Goal: Information Seeking & Learning: Find specific fact

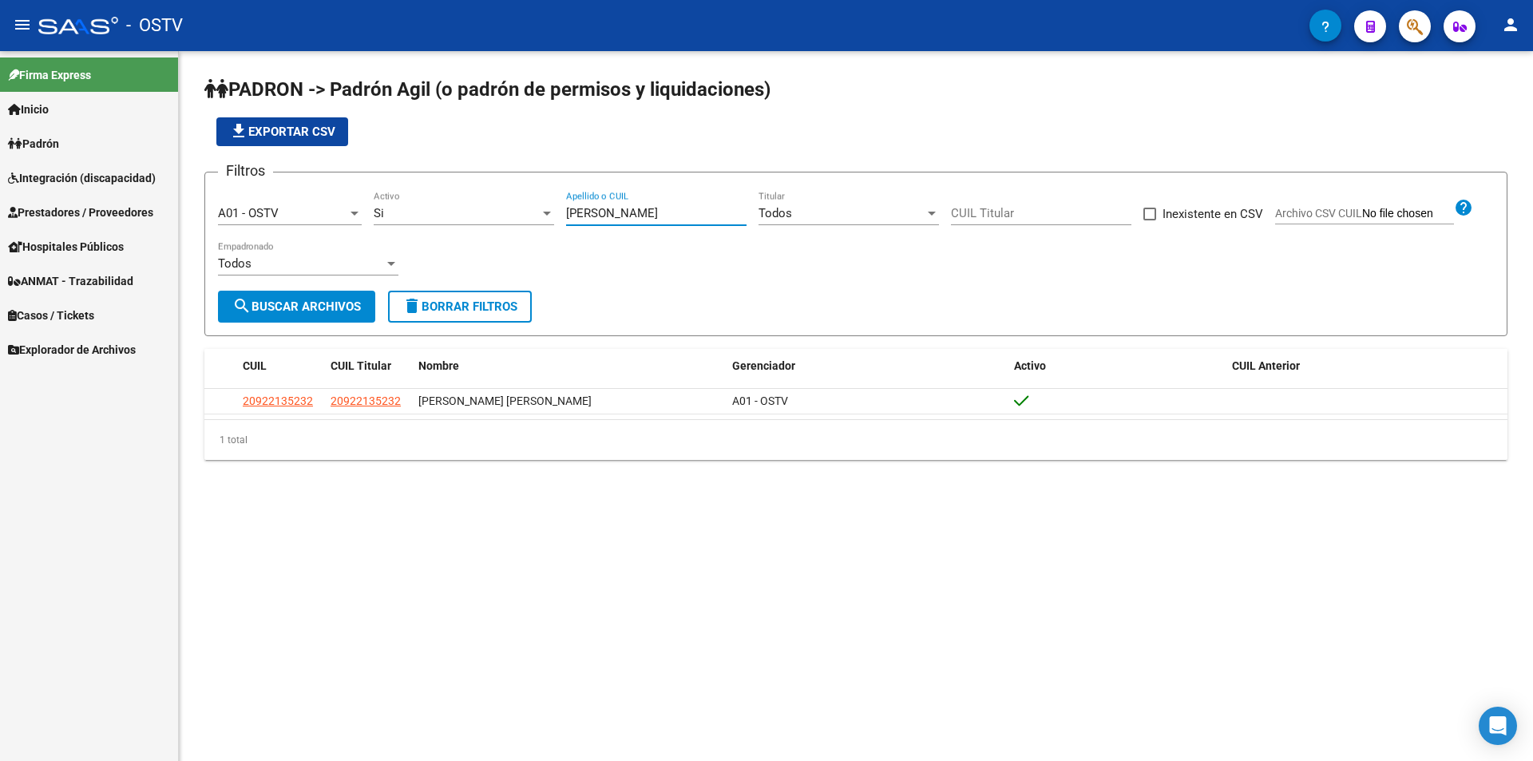
drag, startPoint x: 617, startPoint y: 208, endPoint x: 497, endPoint y: 213, distance: 120.6
click at [498, 212] on div "Filtros A01 - OSTV Seleccionar Gerenciador Si Activo [PERSON_NAME] Apellido o C…" at bounding box center [856, 237] width 1276 height 105
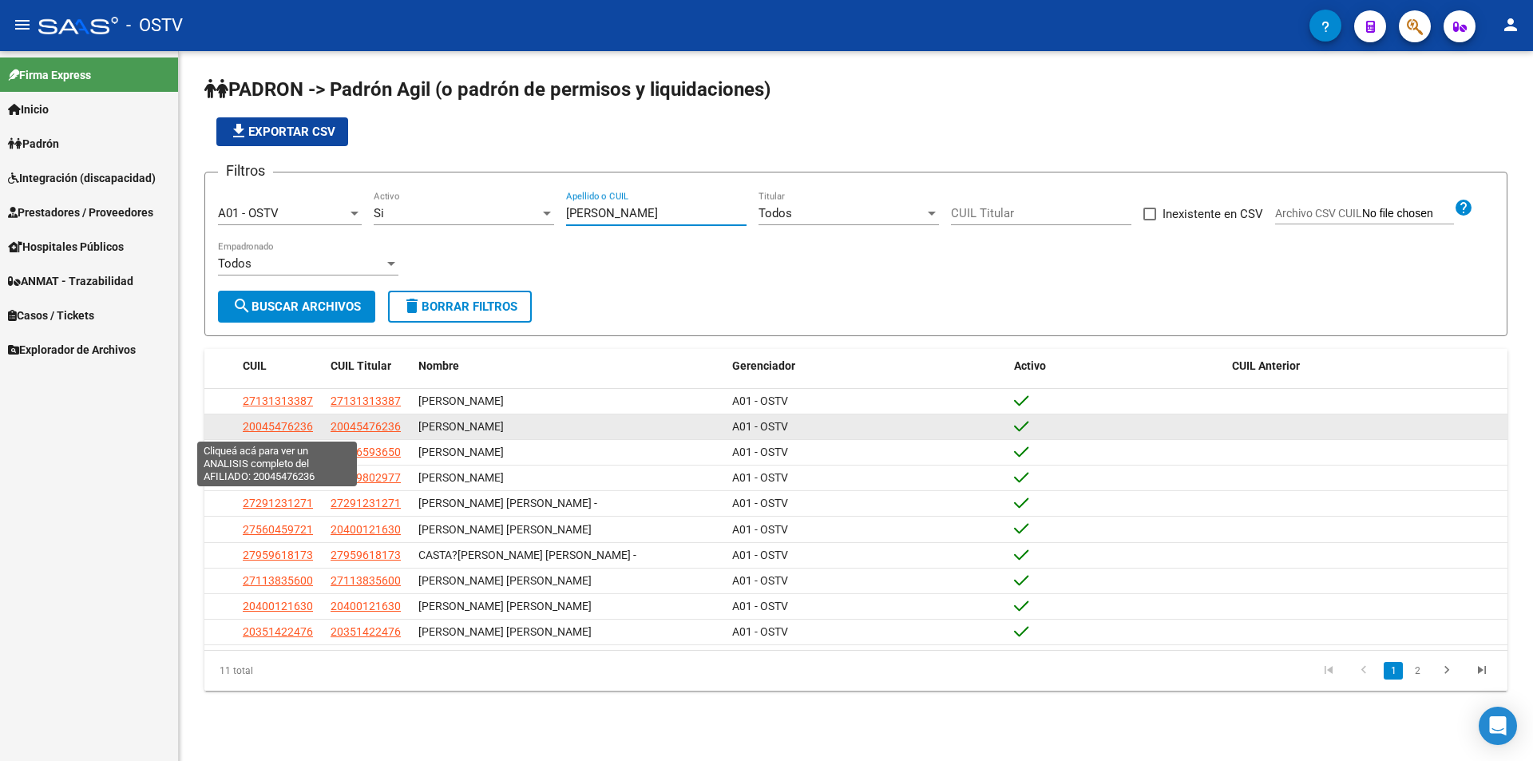
type input "[PERSON_NAME]"
click at [253, 427] on span "20045476236" at bounding box center [278, 426] width 70 height 13
type textarea "20045476236"
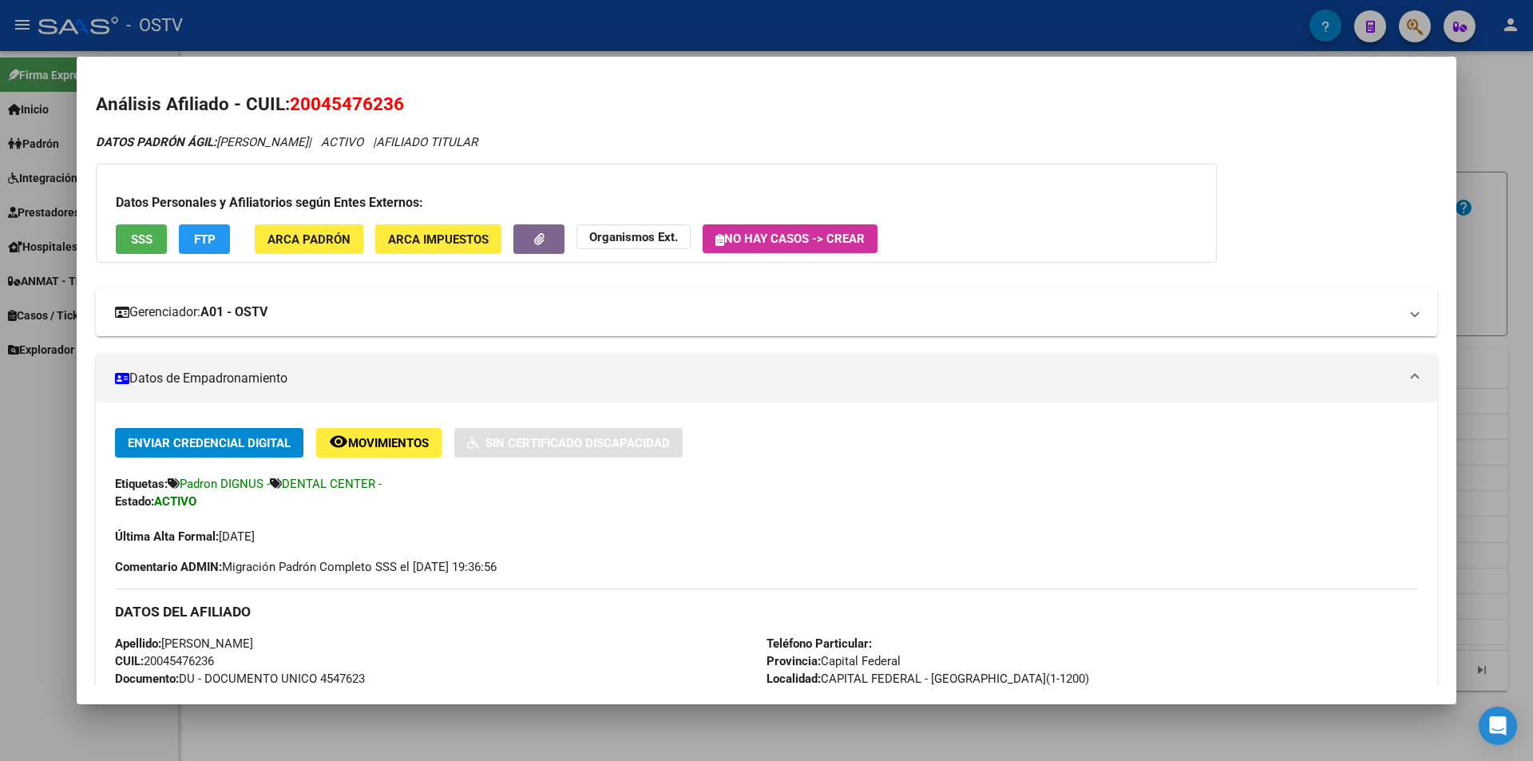
scroll to position [319, 0]
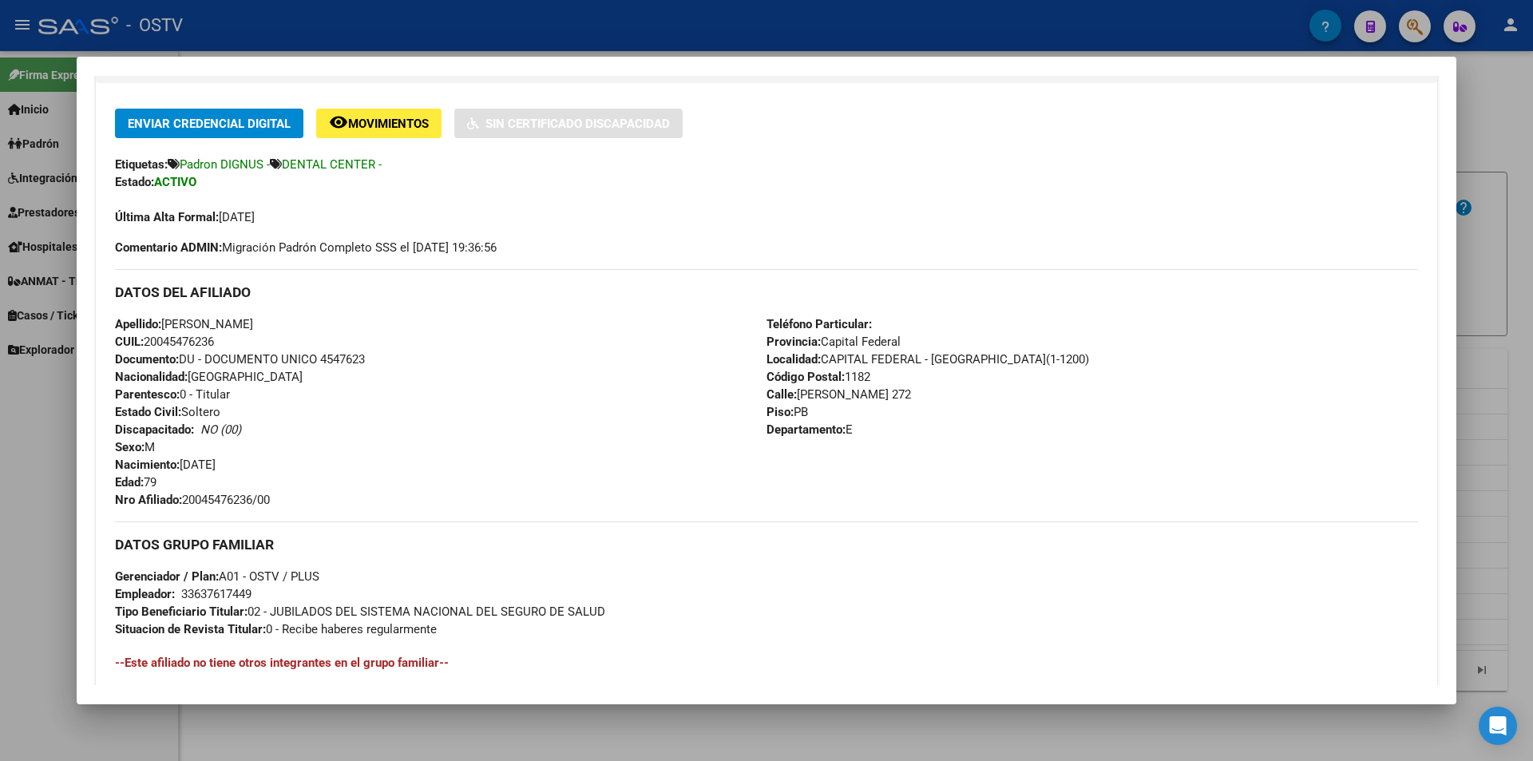
drag, startPoint x: 184, startPoint y: 500, endPoint x: 319, endPoint y: 491, distance: 134.4
click at [319, 491] on div "Apellido: [PERSON_NAME]: 20045476236 Documento: DU - DOCUMENTO UNICO 4547623 Na…" at bounding box center [440, 411] width 651 height 193
copy span "20045476236/00"
click at [422, 19] on div at bounding box center [766, 380] width 1533 height 761
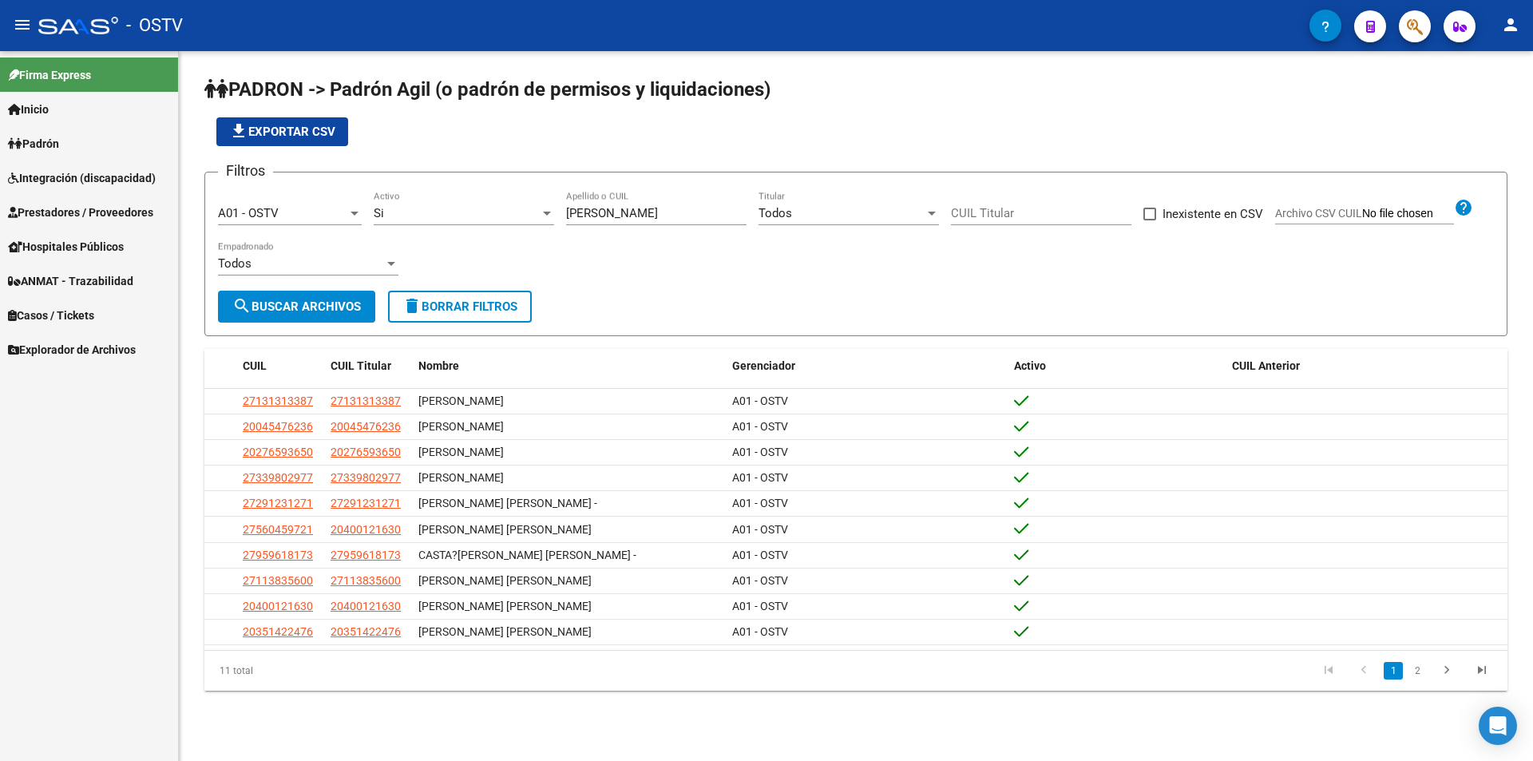
click at [632, 150] on app-list-header "PADRON -> Padrón Agil ([PERSON_NAME] de permisos y liquidaciones) file_download…" at bounding box center [855, 206] width 1303 height 259
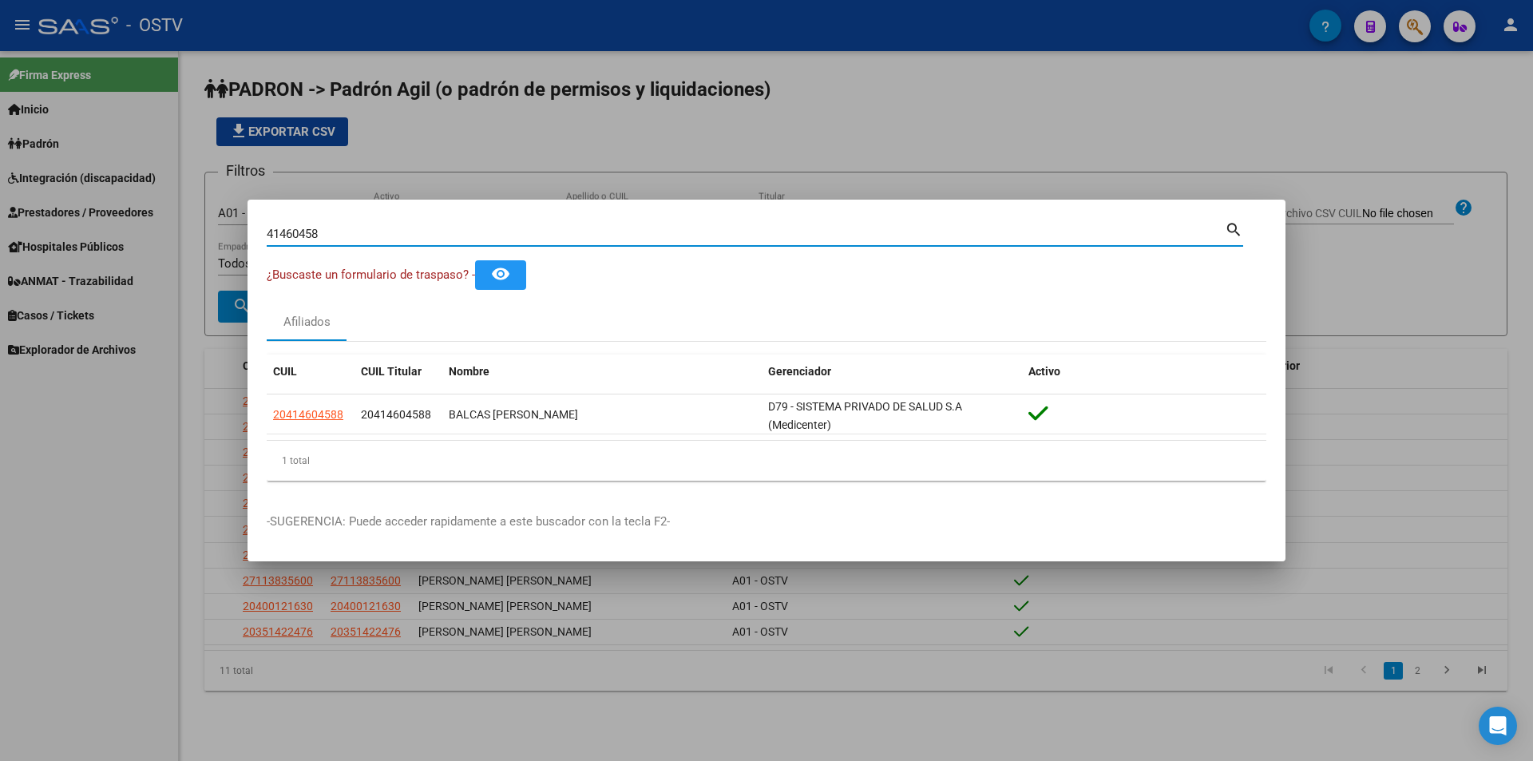
drag, startPoint x: 388, startPoint y: 227, endPoint x: 120, endPoint y: 233, distance: 268.3
click at [127, 232] on div "41460458 Buscar (apellido, dni, cuil, nro traspaso, cuit, obra social) search ¿…" at bounding box center [766, 380] width 1533 height 761
paste input "39116007"
type input "39116007"
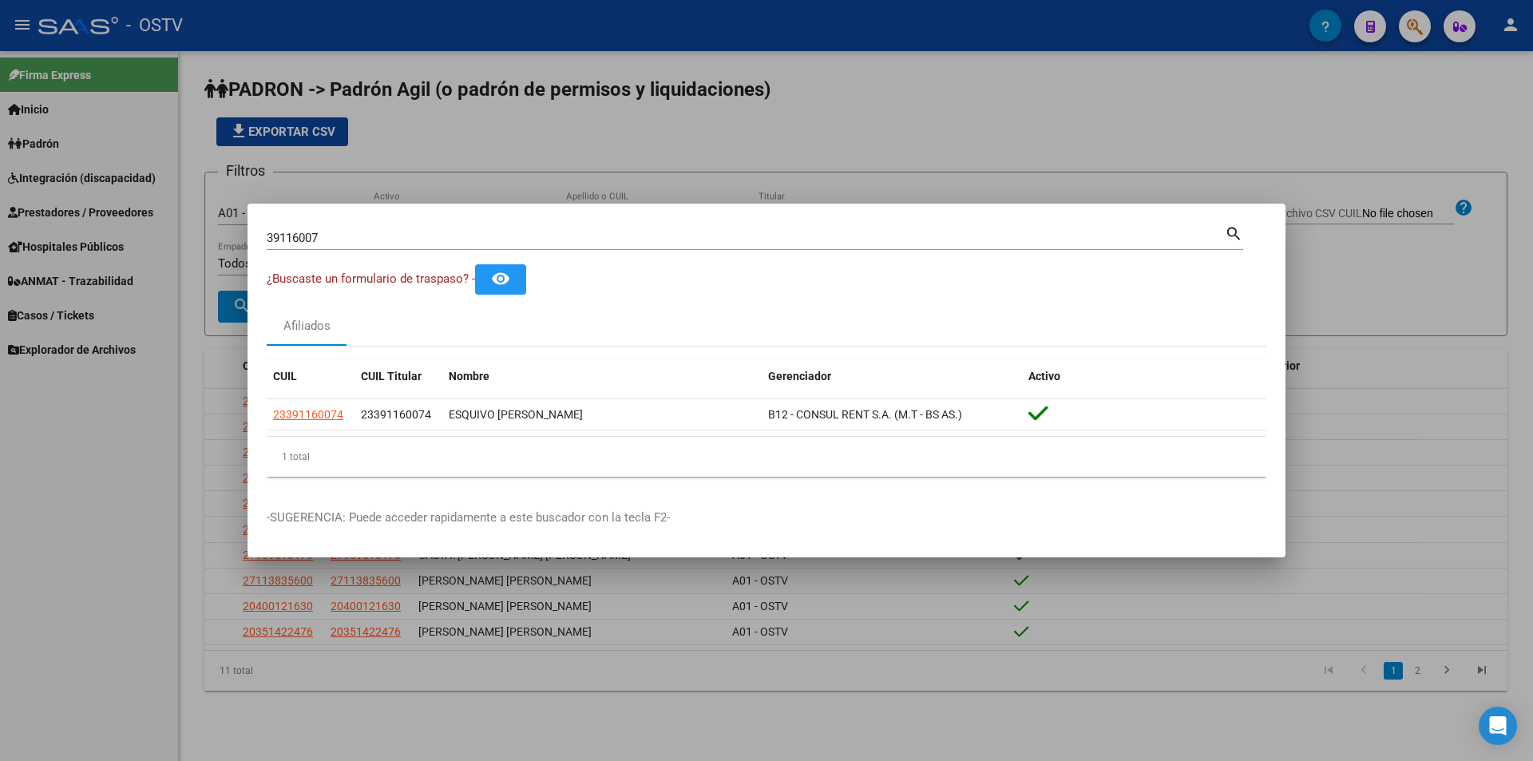
click at [477, 126] on div at bounding box center [766, 380] width 1533 height 761
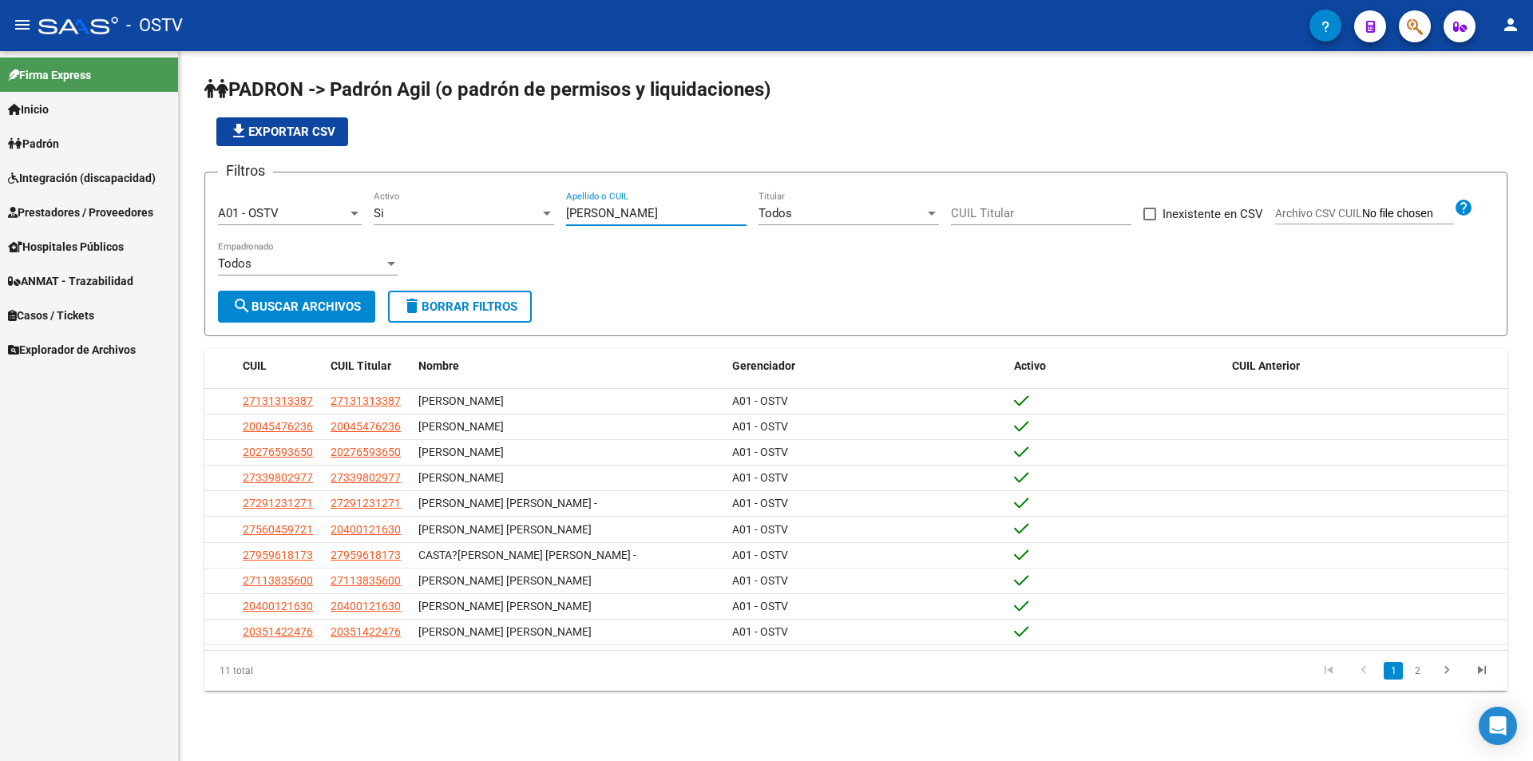
drag, startPoint x: 594, startPoint y: 216, endPoint x: 454, endPoint y: 216, distance: 139.7
click at [455, 216] on div "Filtros A01 - OSTV Seleccionar Gerenciador Si Activo [PERSON_NAME] Apellido o C…" at bounding box center [856, 237] width 1276 height 105
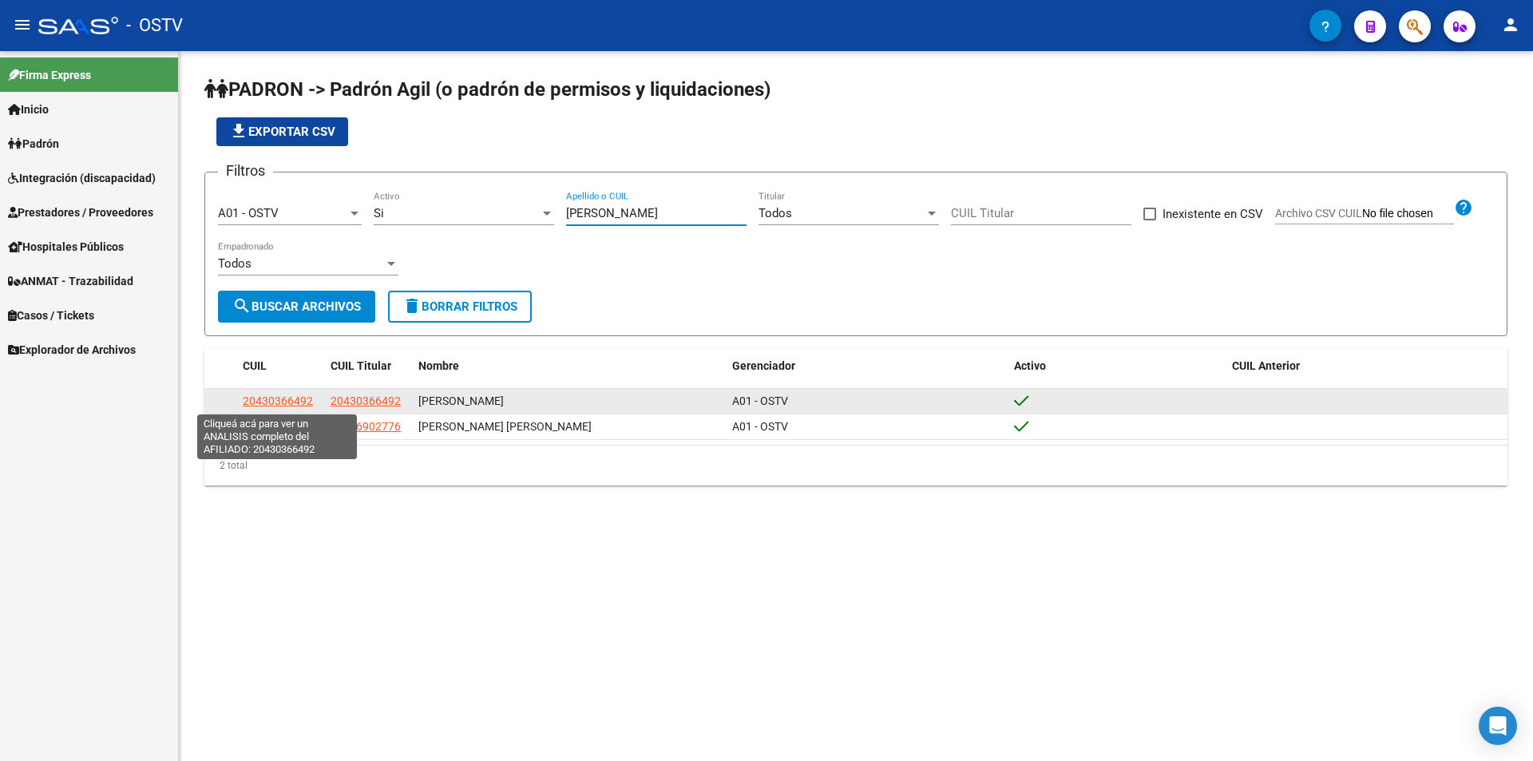
type input "[PERSON_NAME]"
click at [259, 393] on app-link-go-to "20430366492" at bounding box center [278, 401] width 70 height 18
click at [253, 406] on span "20430366492" at bounding box center [278, 400] width 70 height 13
type textarea "20430366492"
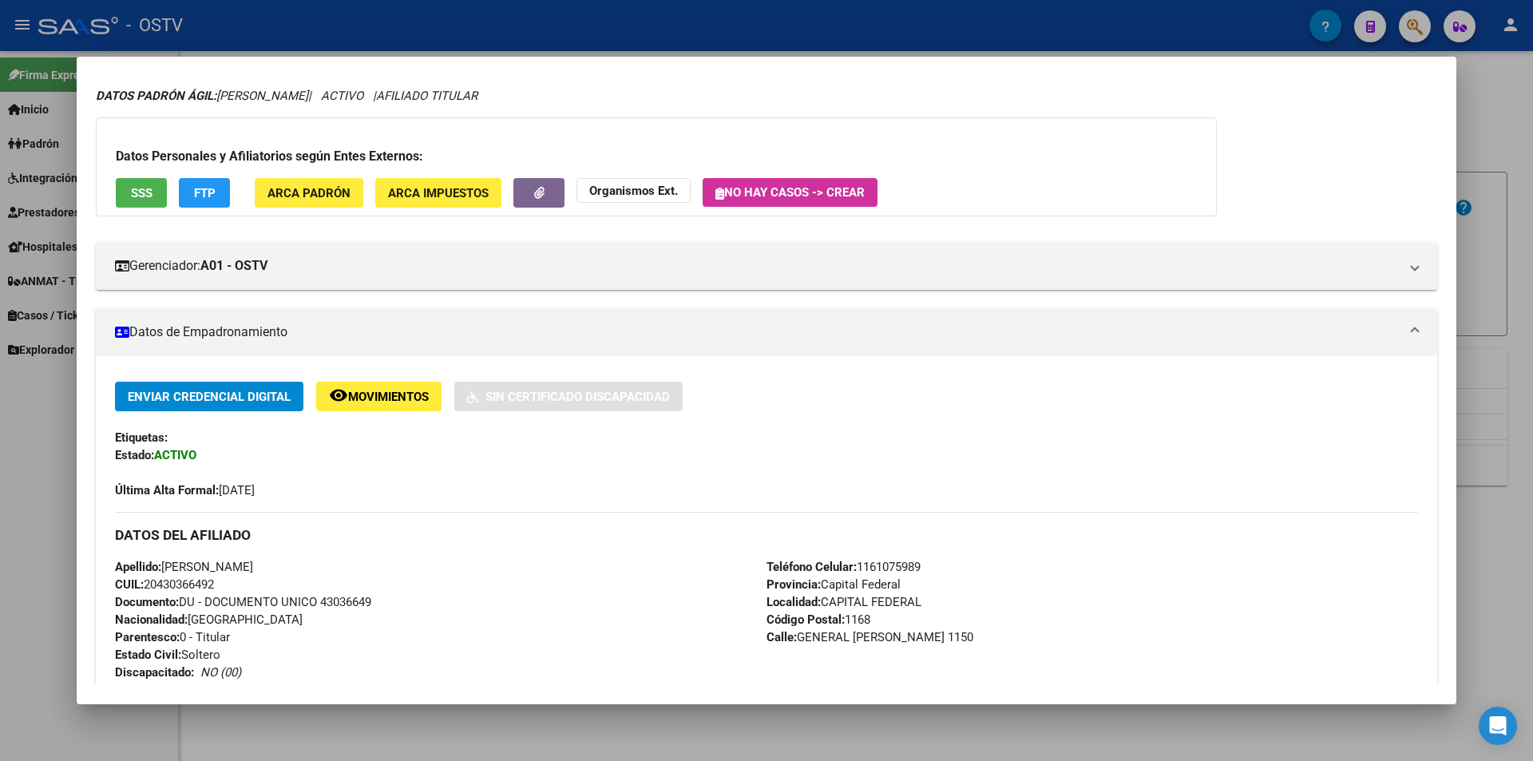
scroll to position [160, 0]
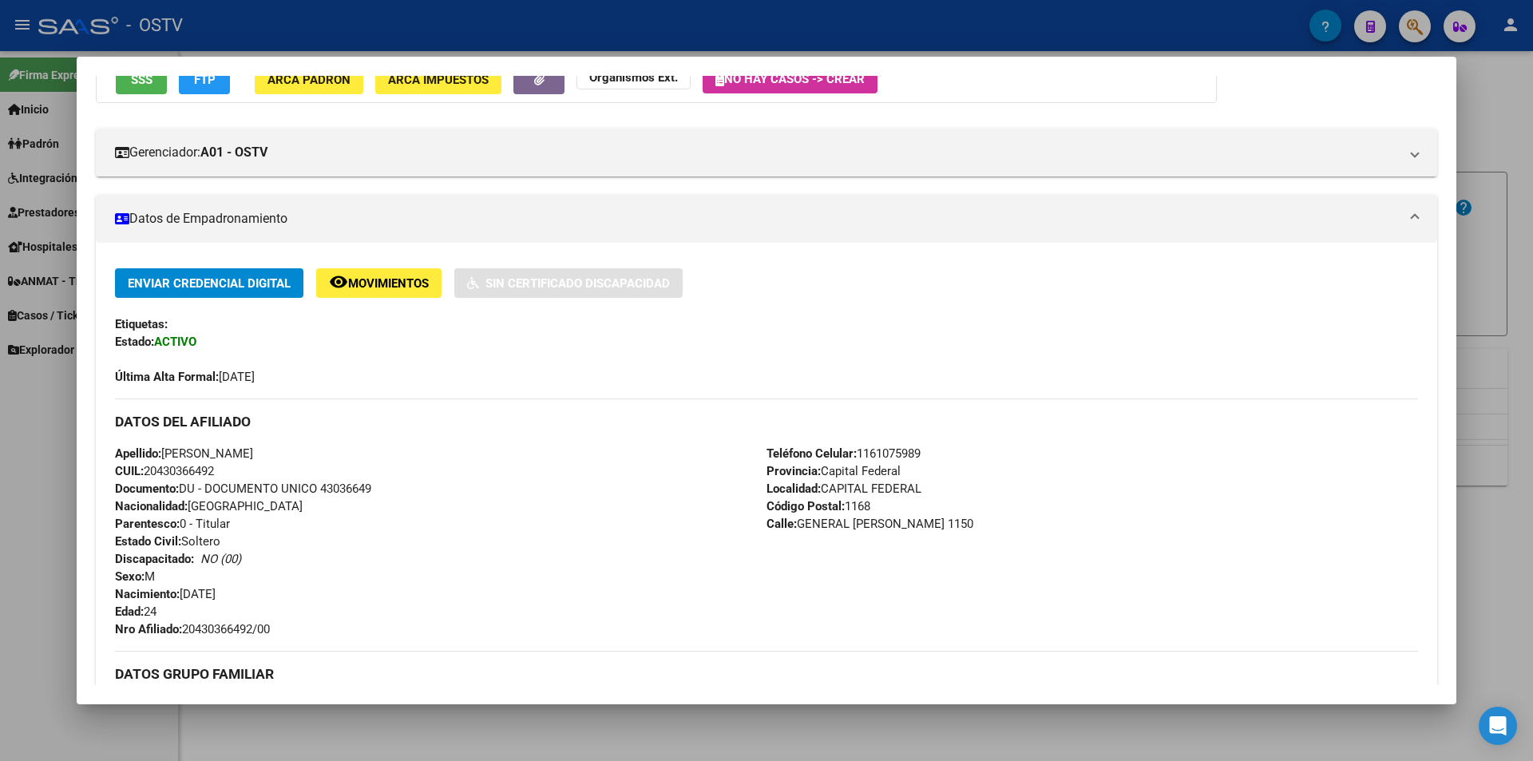
drag, startPoint x: 184, startPoint y: 628, endPoint x: 297, endPoint y: 632, distance: 112.6
click at [297, 632] on div "Apellido: [PERSON_NAME] CUIL: 20430366492 Documento: DU - DOCUMENTO UNICO 43036…" at bounding box center [440, 541] width 651 height 193
copy span "20430366492/00"
click at [366, 42] on div at bounding box center [766, 380] width 1533 height 761
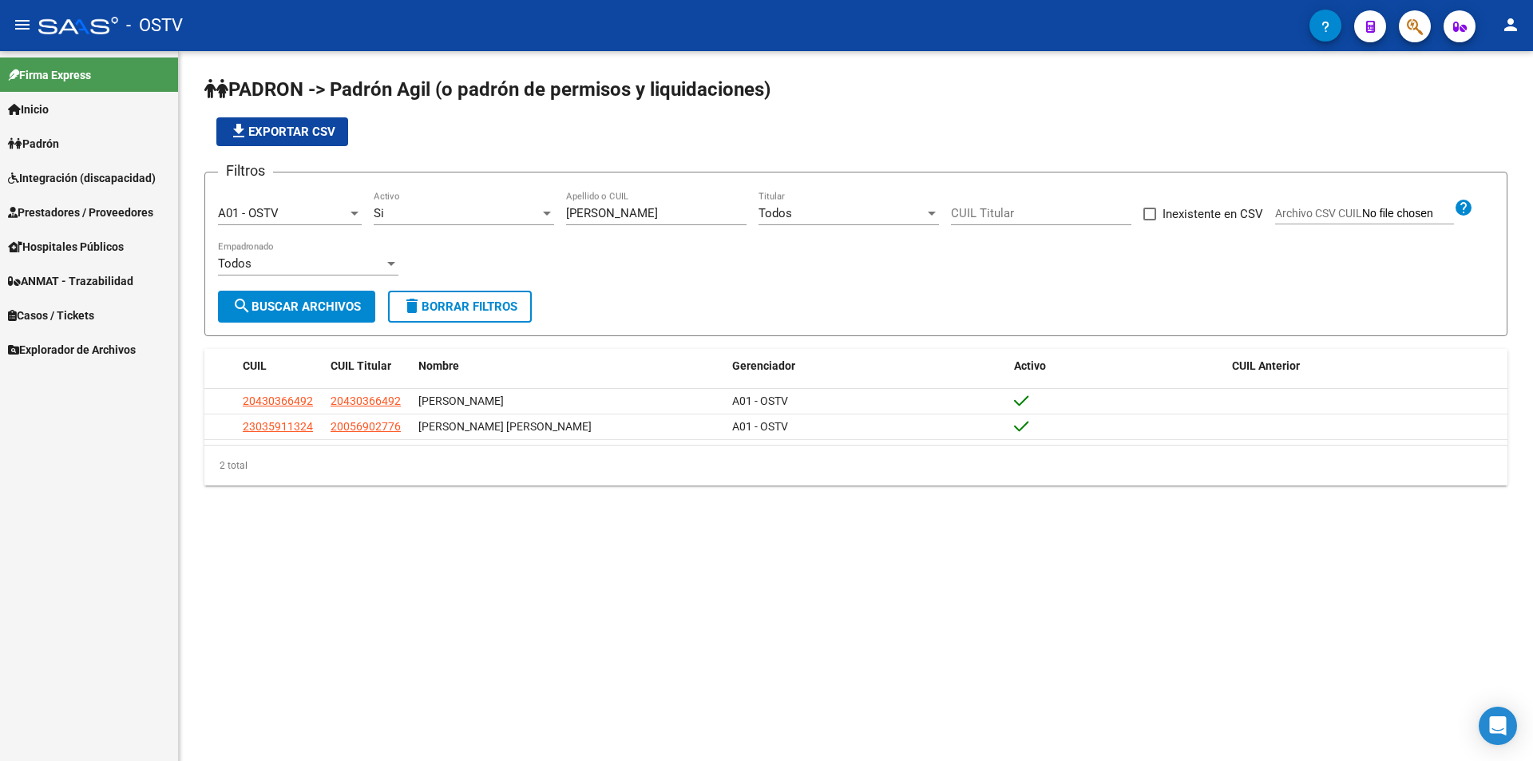
click at [585, 144] on div "file_download Exportar CSV" at bounding box center [855, 131] width 1303 height 29
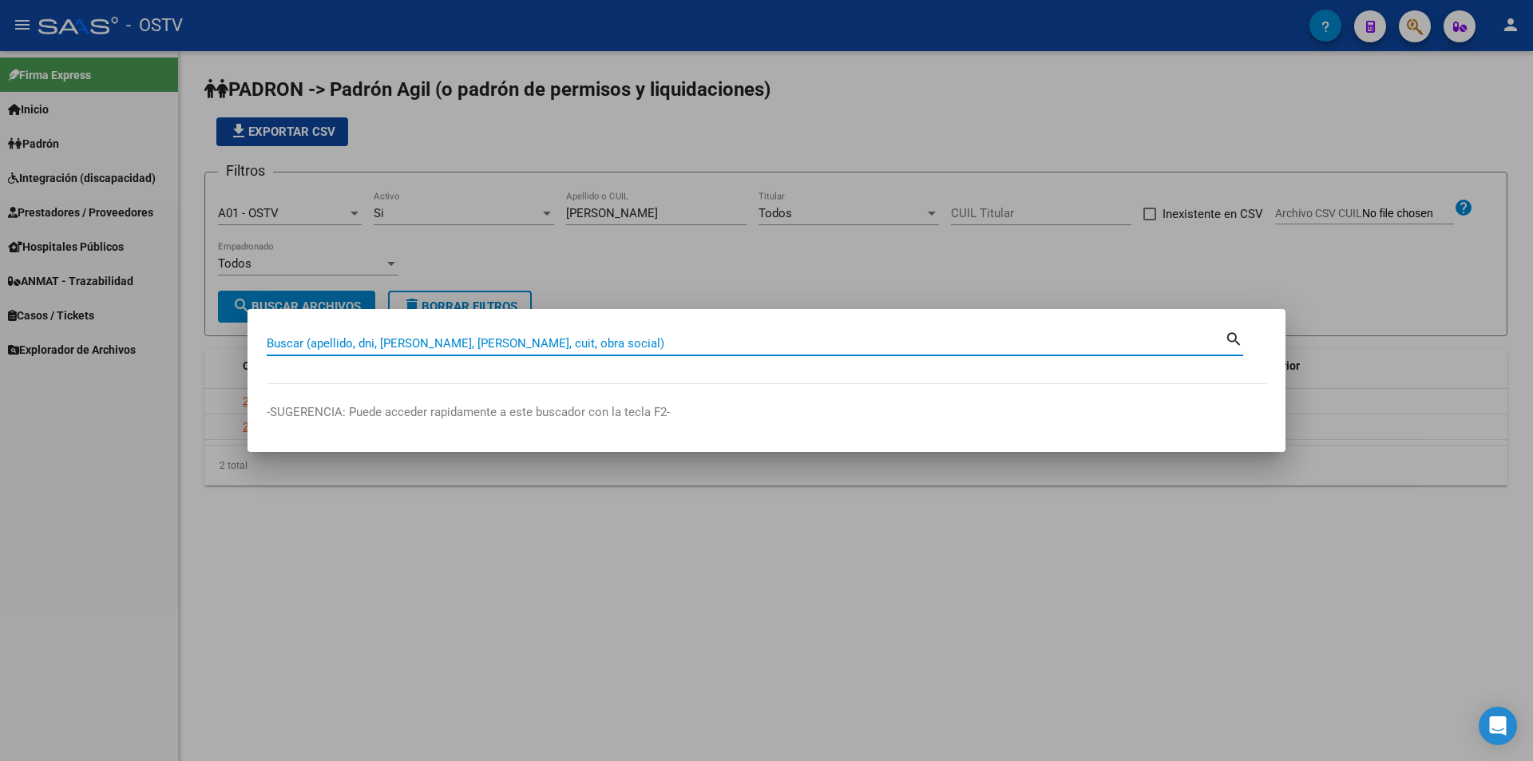
paste input "34388789"
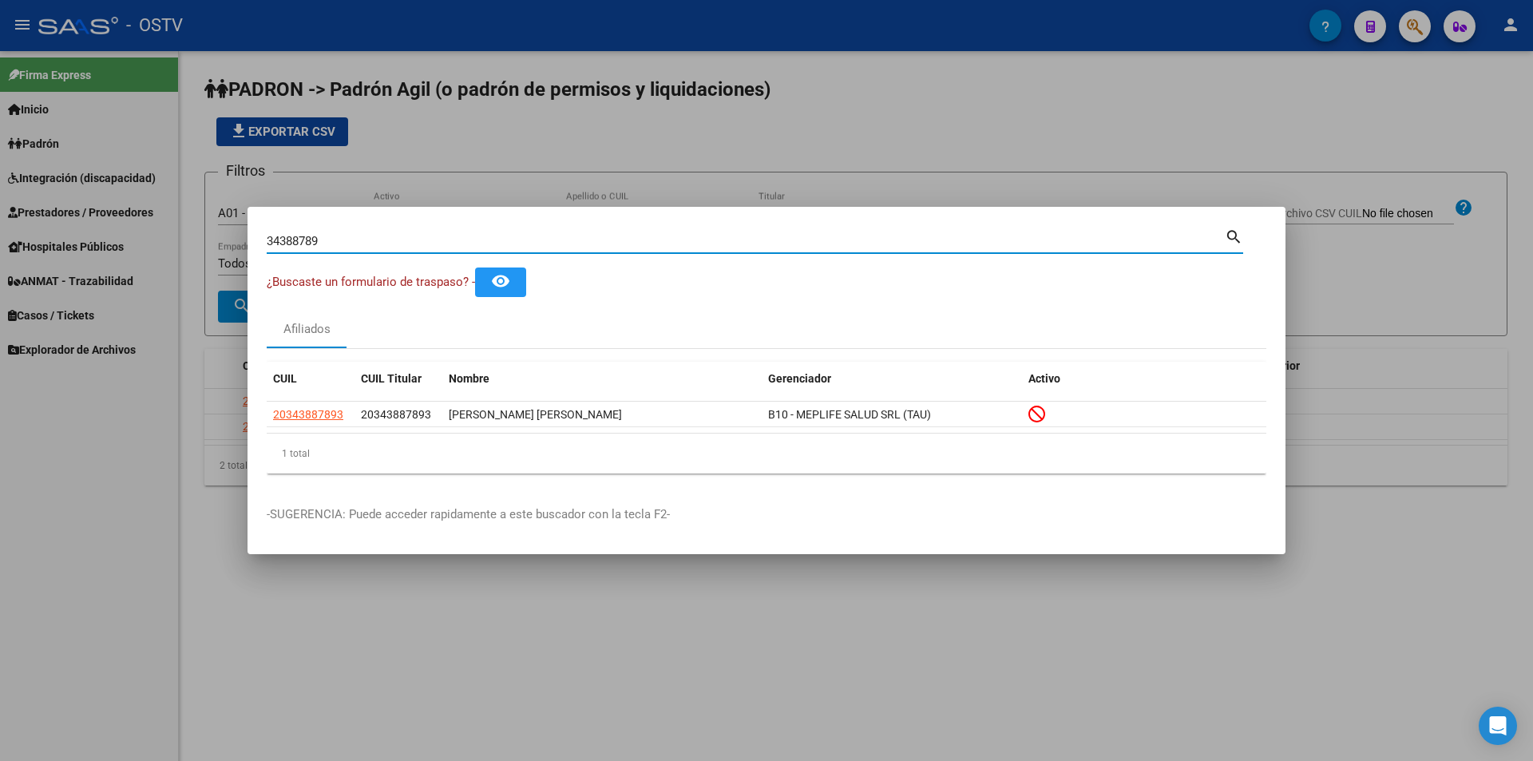
drag, startPoint x: 327, startPoint y: 235, endPoint x: 184, endPoint y: 244, distance: 143.2
click at [184, 244] on div "34388789 Buscar (apellido, dni, cuil, nro traspaso, cuit, obra social) search ¿…" at bounding box center [766, 380] width 1533 height 761
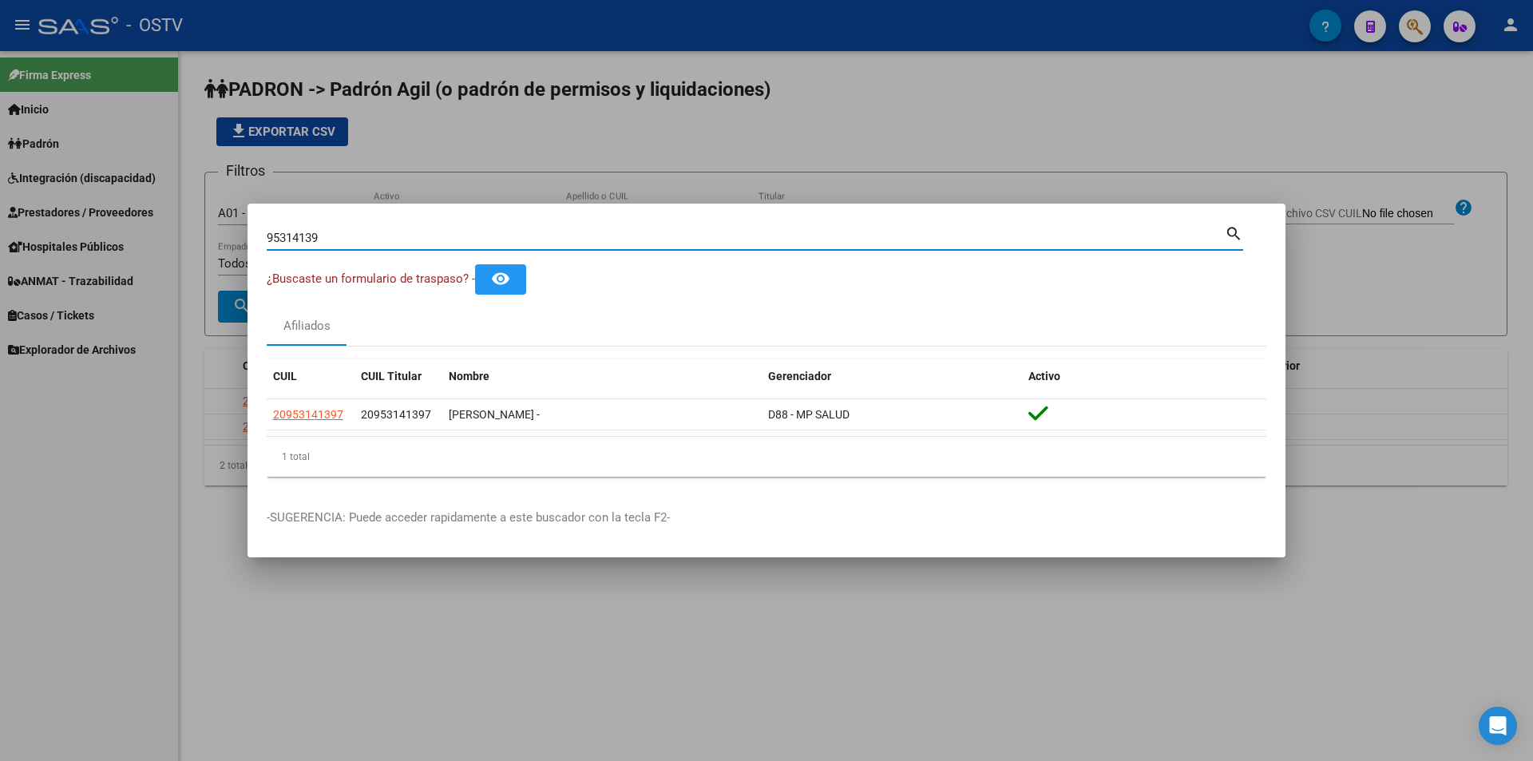
drag, startPoint x: 379, startPoint y: 236, endPoint x: 73, endPoint y: 267, distance: 308.1
click at [74, 266] on div "95314139 Buscar (apellido, dni, cuil, nro traspaso, cuit, obra social) search ¿…" at bounding box center [766, 380] width 1533 height 761
paste input "4333246"
type input "43332469"
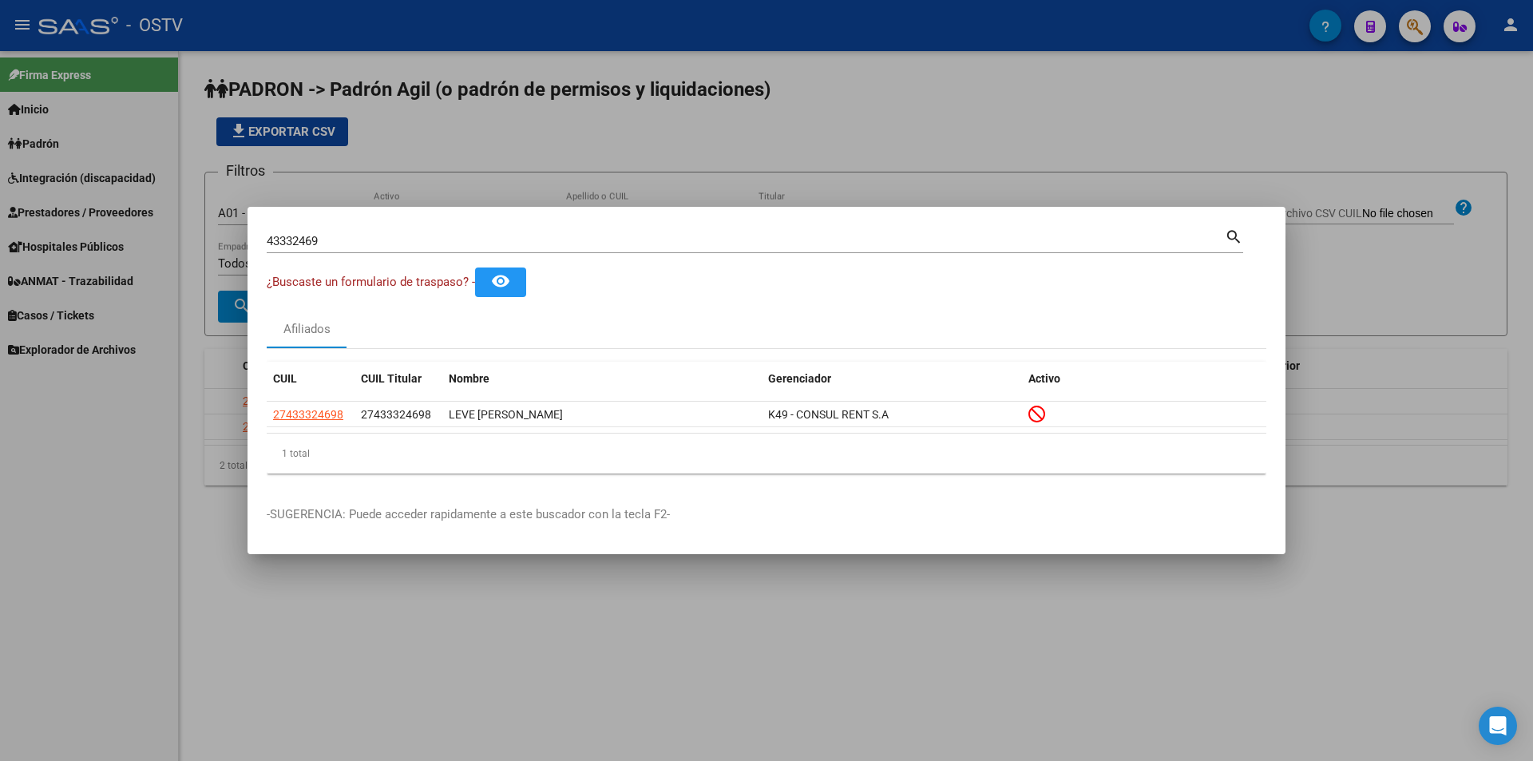
click at [550, 176] on div at bounding box center [766, 380] width 1533 height 761
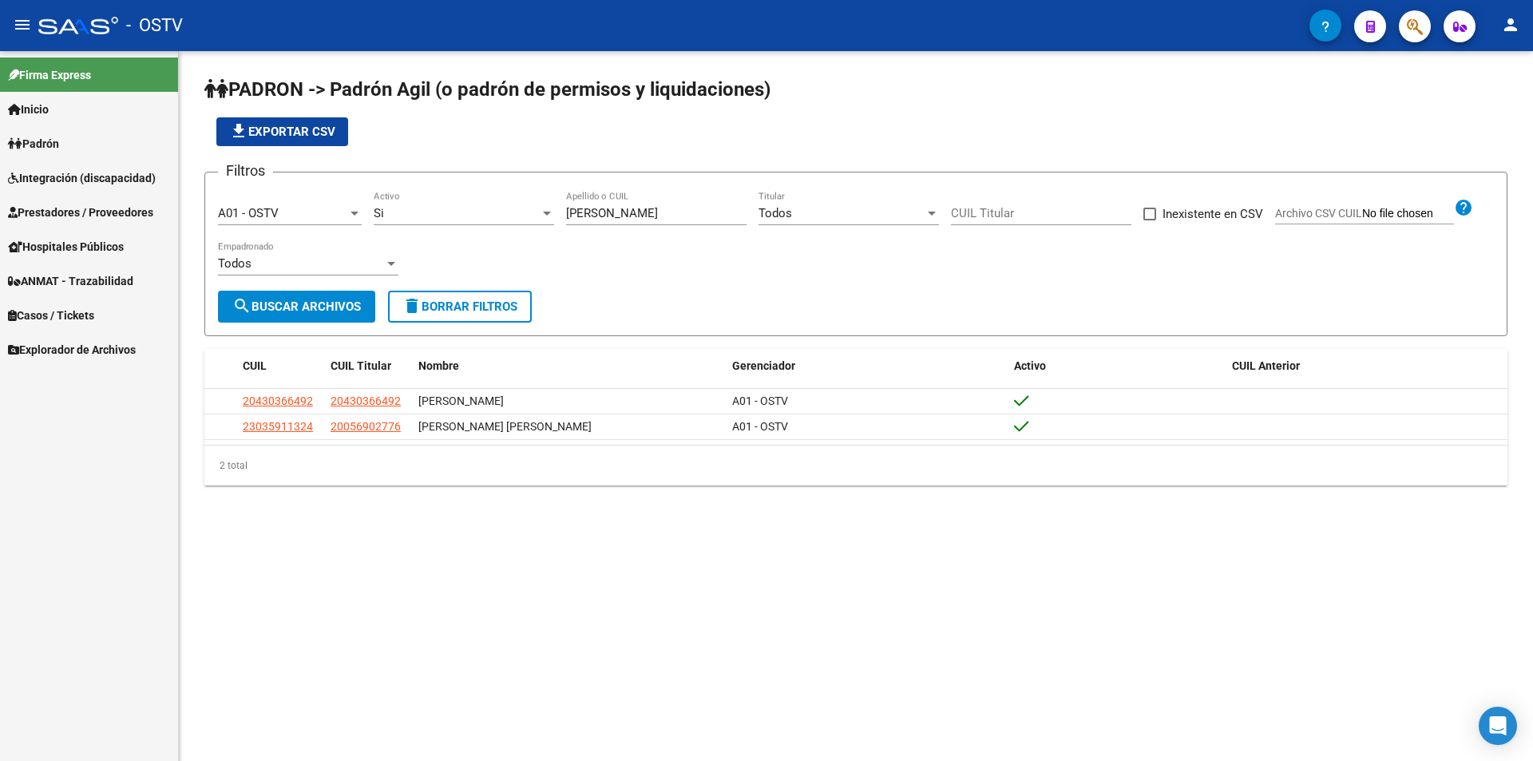
click at [578, 148] on app-list-header "PADRON -> Padrón Agil ([PERSON_NAME] de permisos y liquidaciones) file_download…" at bounding box center [855, 206] width 1303 height 259
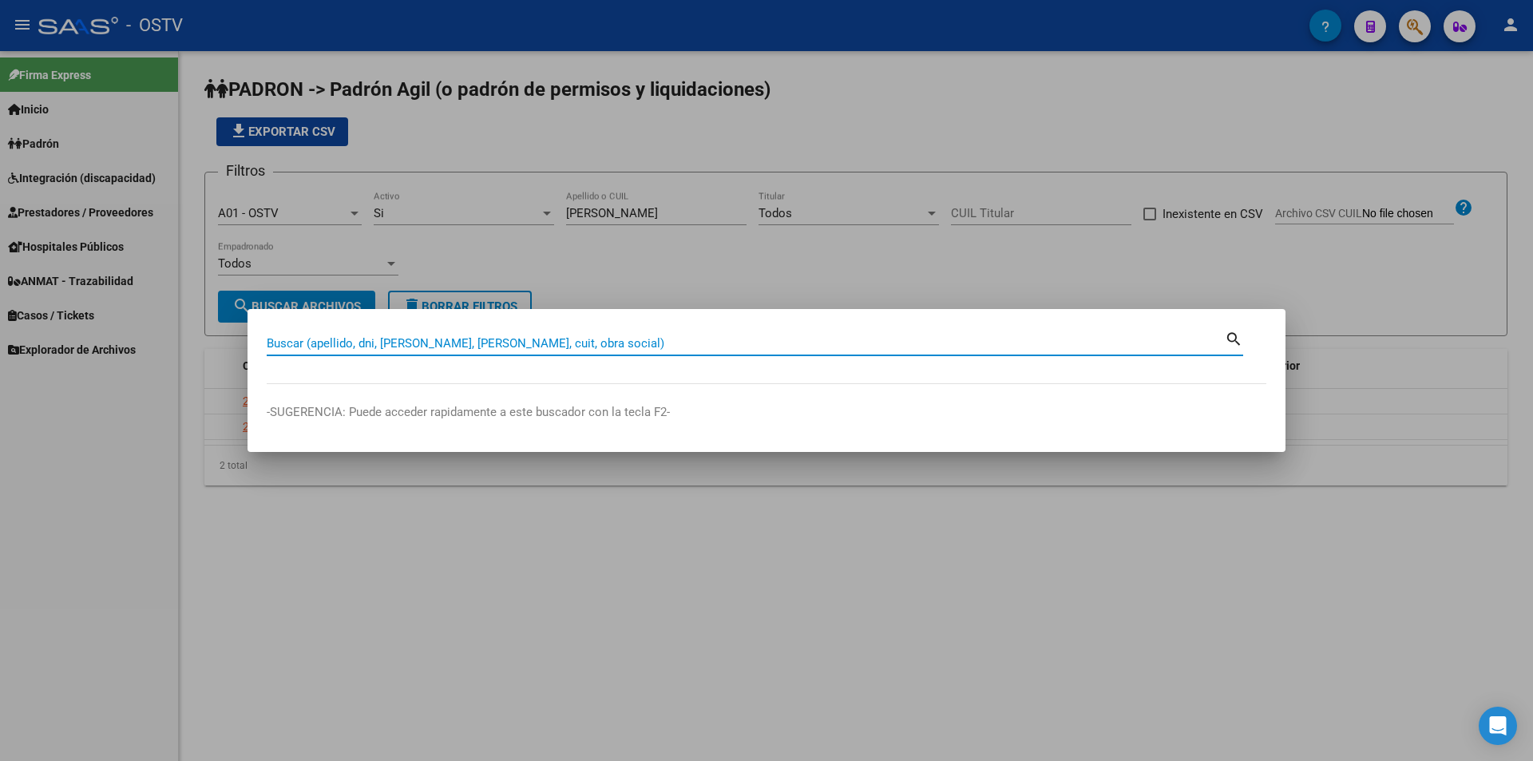
paste input "37639133"
type input "37639133"
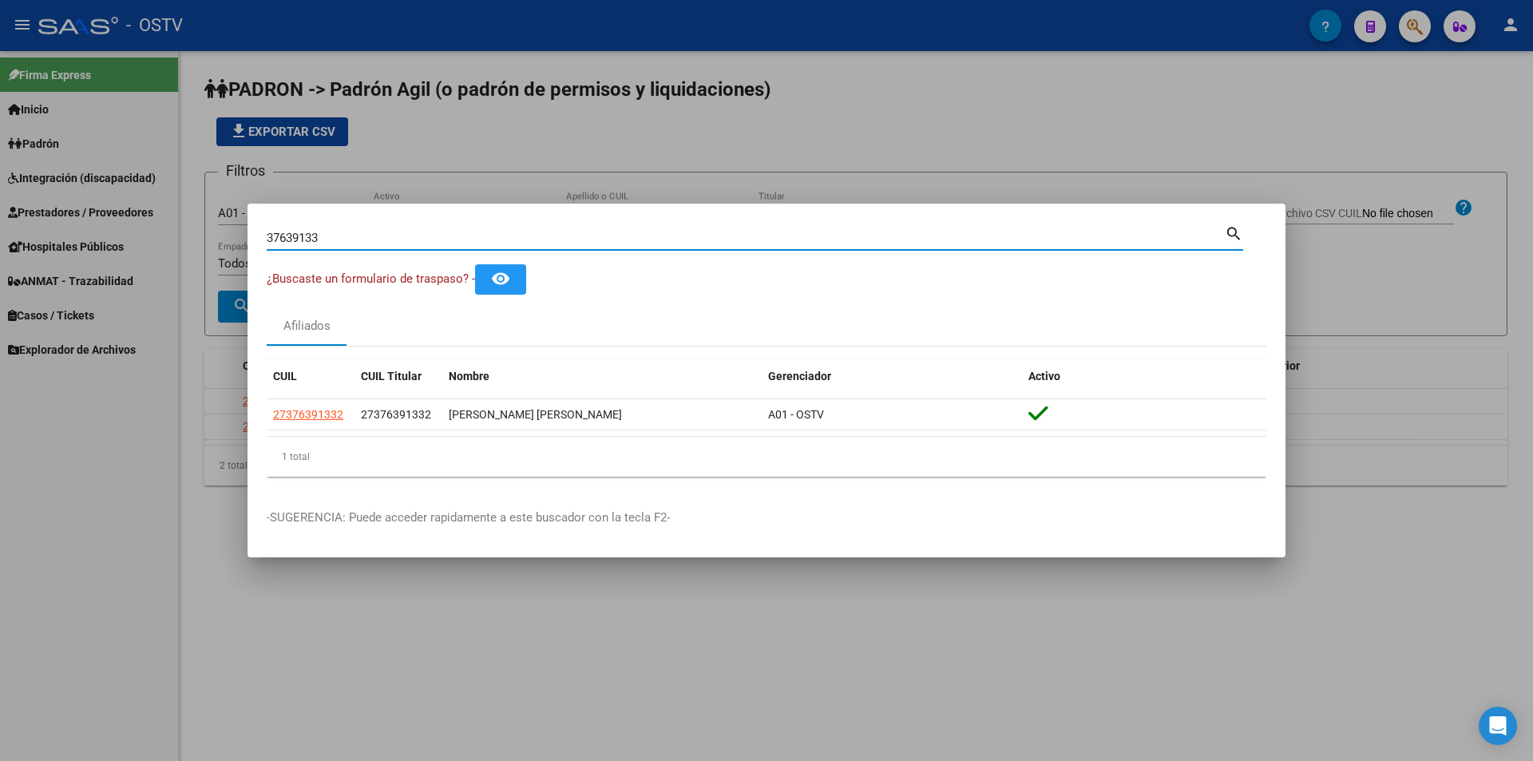
click at [544, 110] on div at bounding box center [766, 380] width 1533 height 761
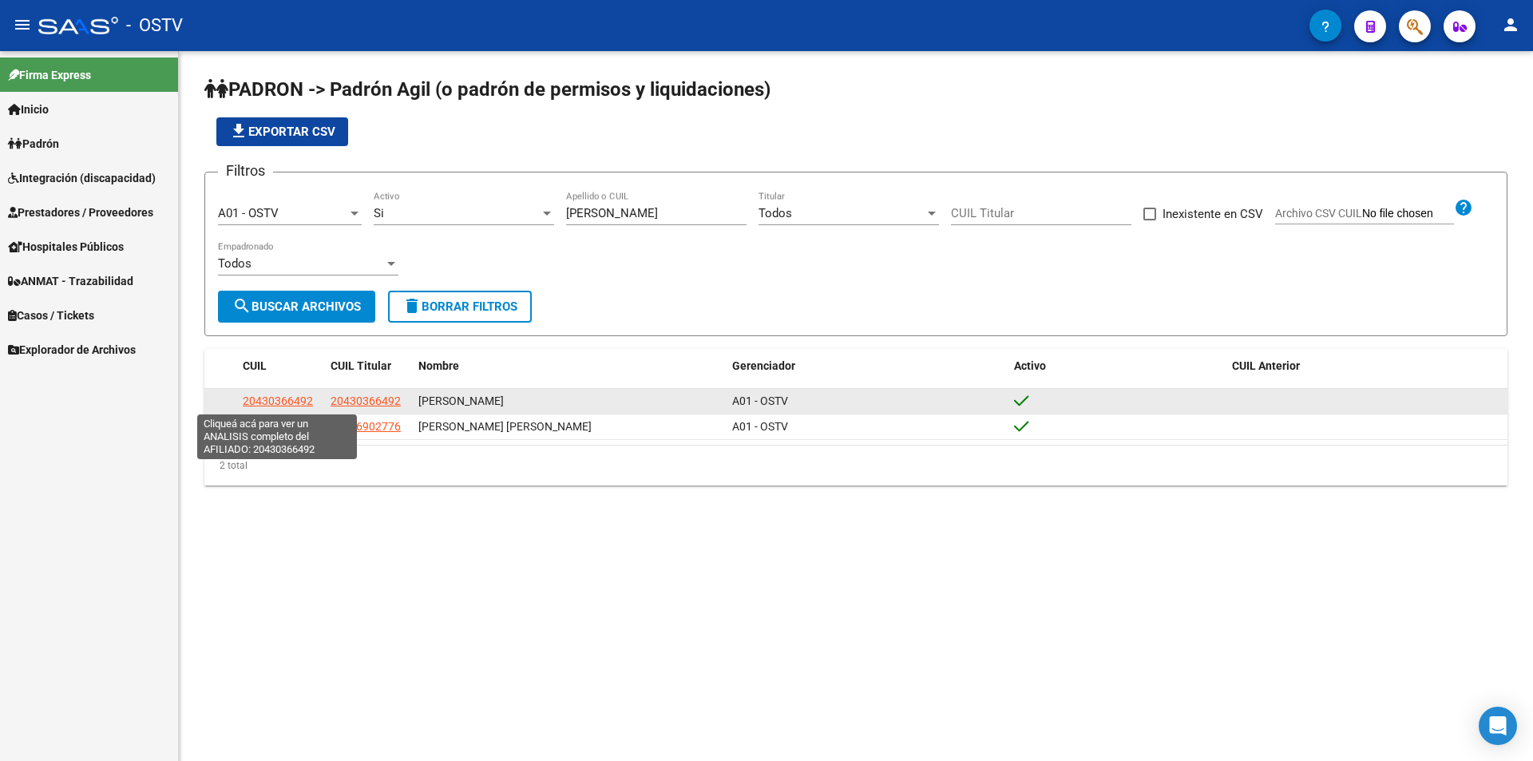
click at [268, 400] on span "20430366492" at bounding box center [278, 400] width 70 height 13
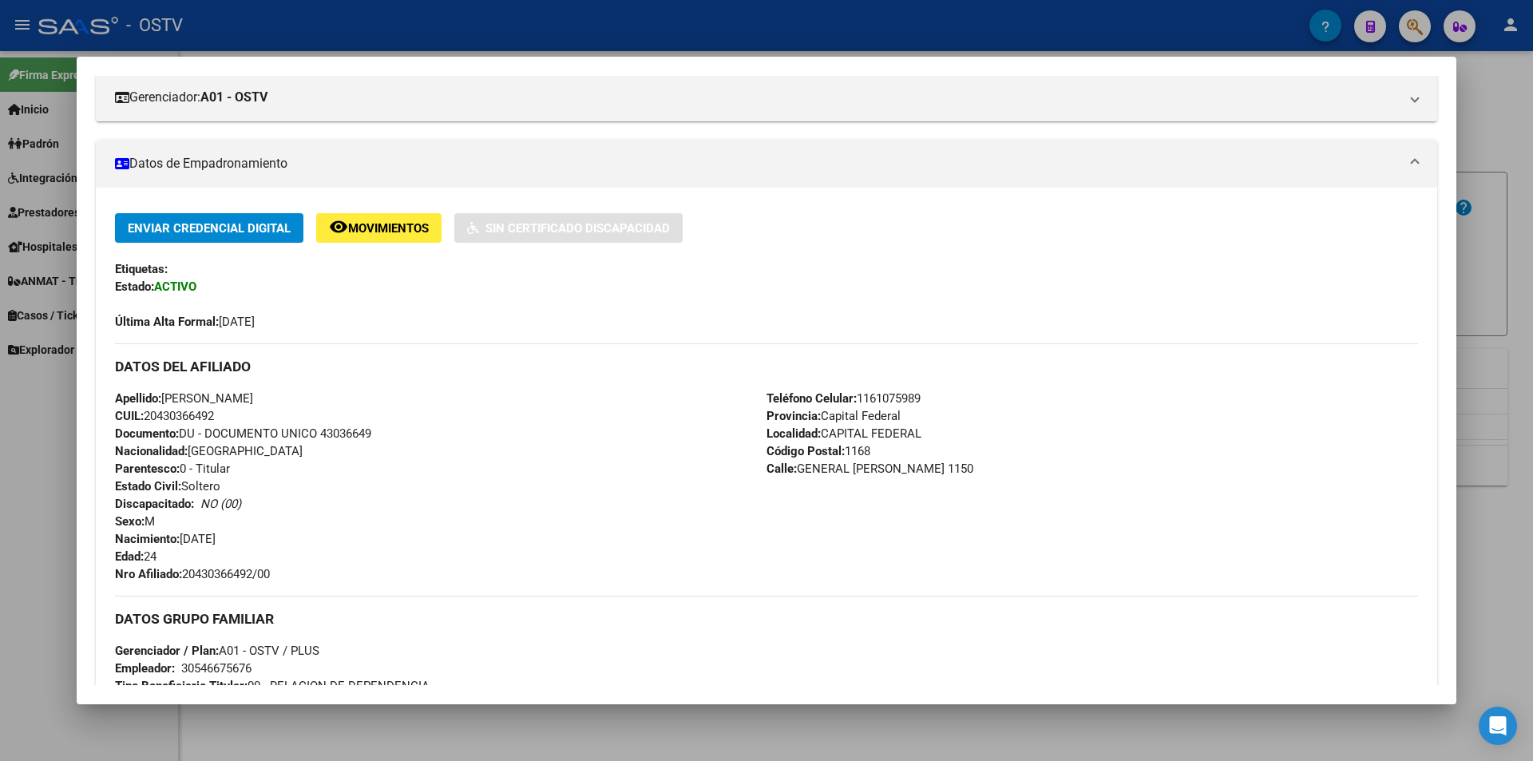
scroll to position [327, 0]
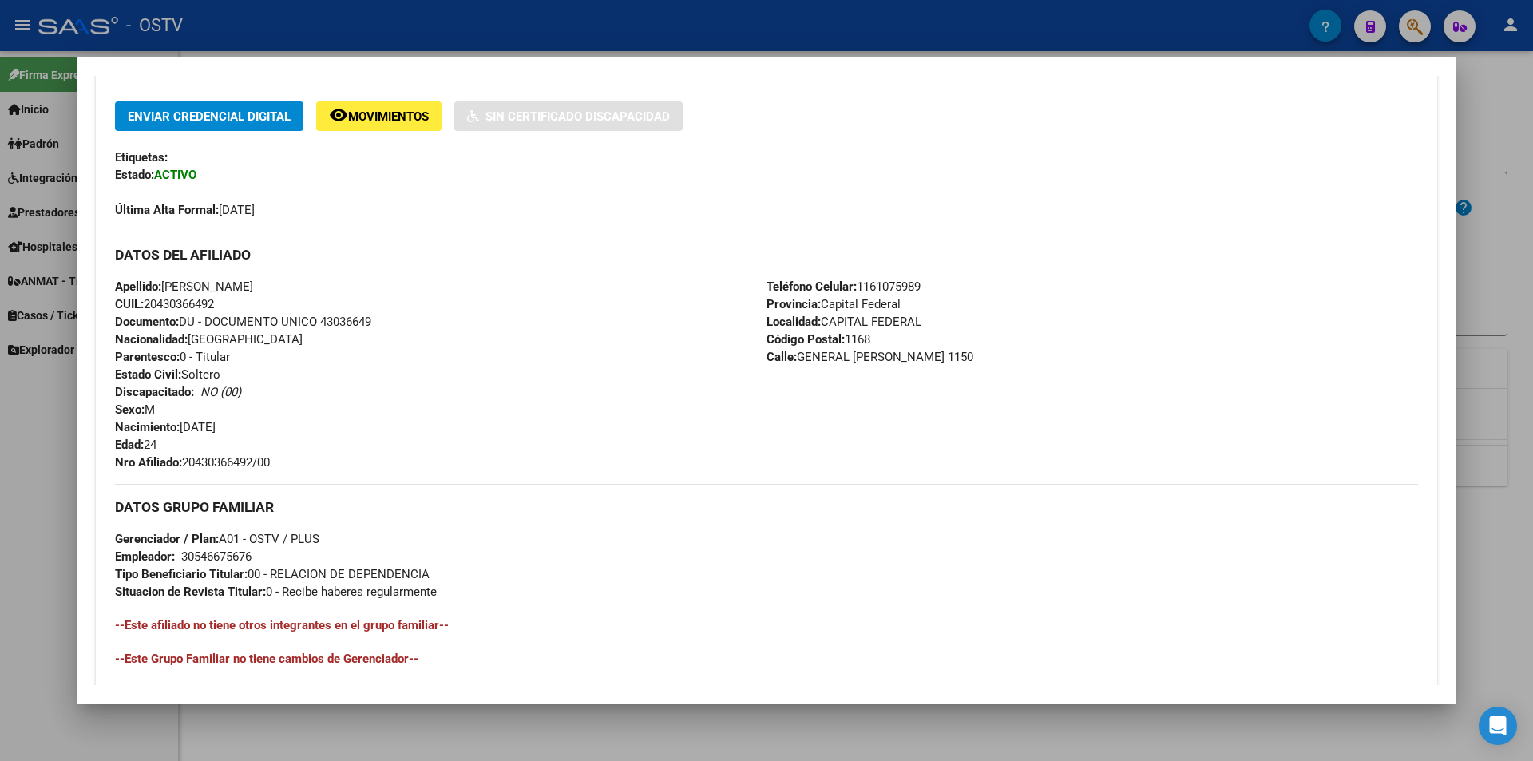
click at [346, 315] on span "Documento: DU - DOCUMENTO UNICO 43036649" at bounding box center [243, 322] width 256 height 14
copy span "43036649"
click at [228, 465] on span "Nro Afiliado: 20430366492/00" at bounding box center [192, 462] width 155 height 14
click at [228, 464] on span "Nro Afiliado: 20430366492/00" at bounding box center [192, 462] width 155 height 14
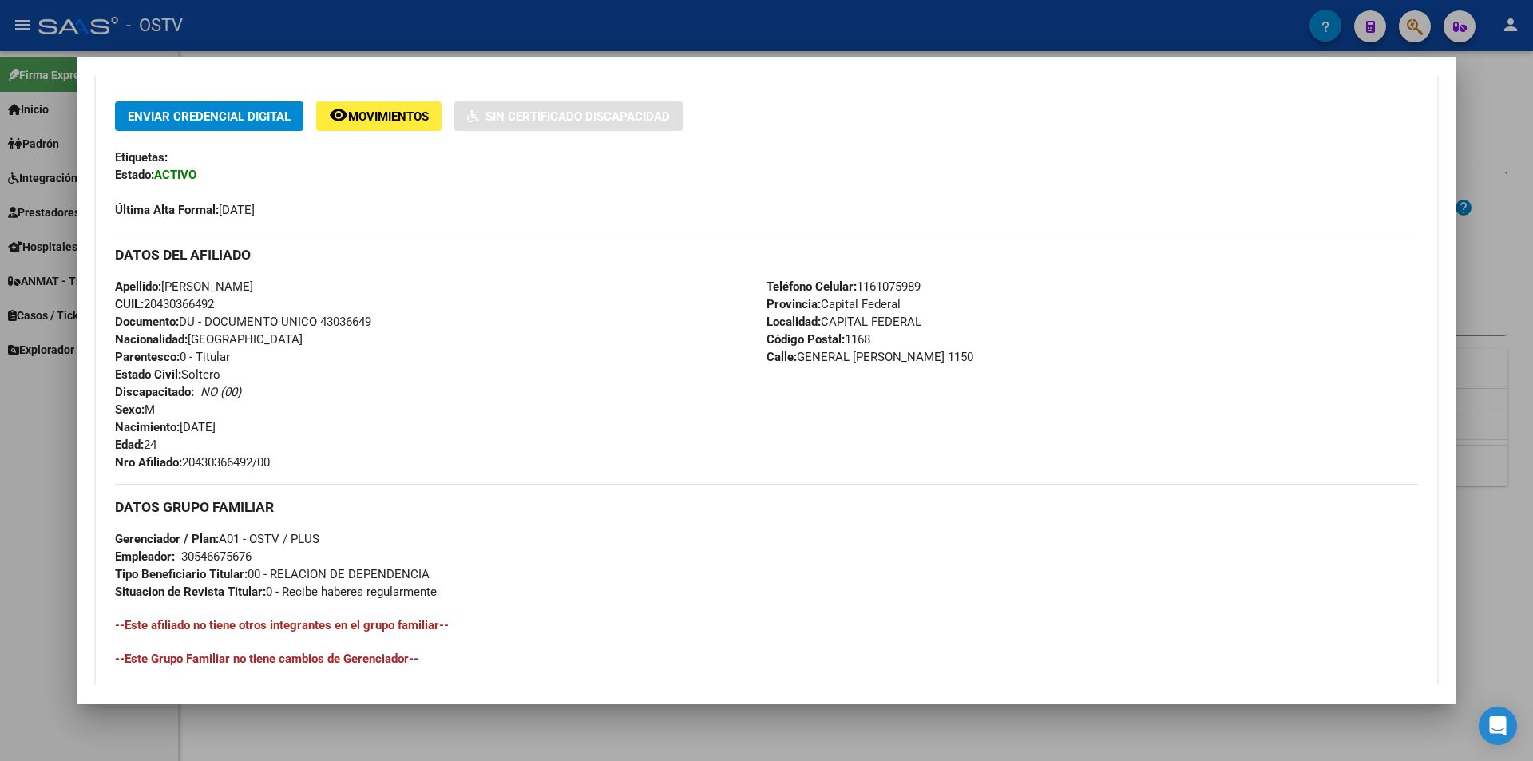
copy span "20430366492"
click at [415, 29] on div at bounding box center [766, 380] width 1533 height 761
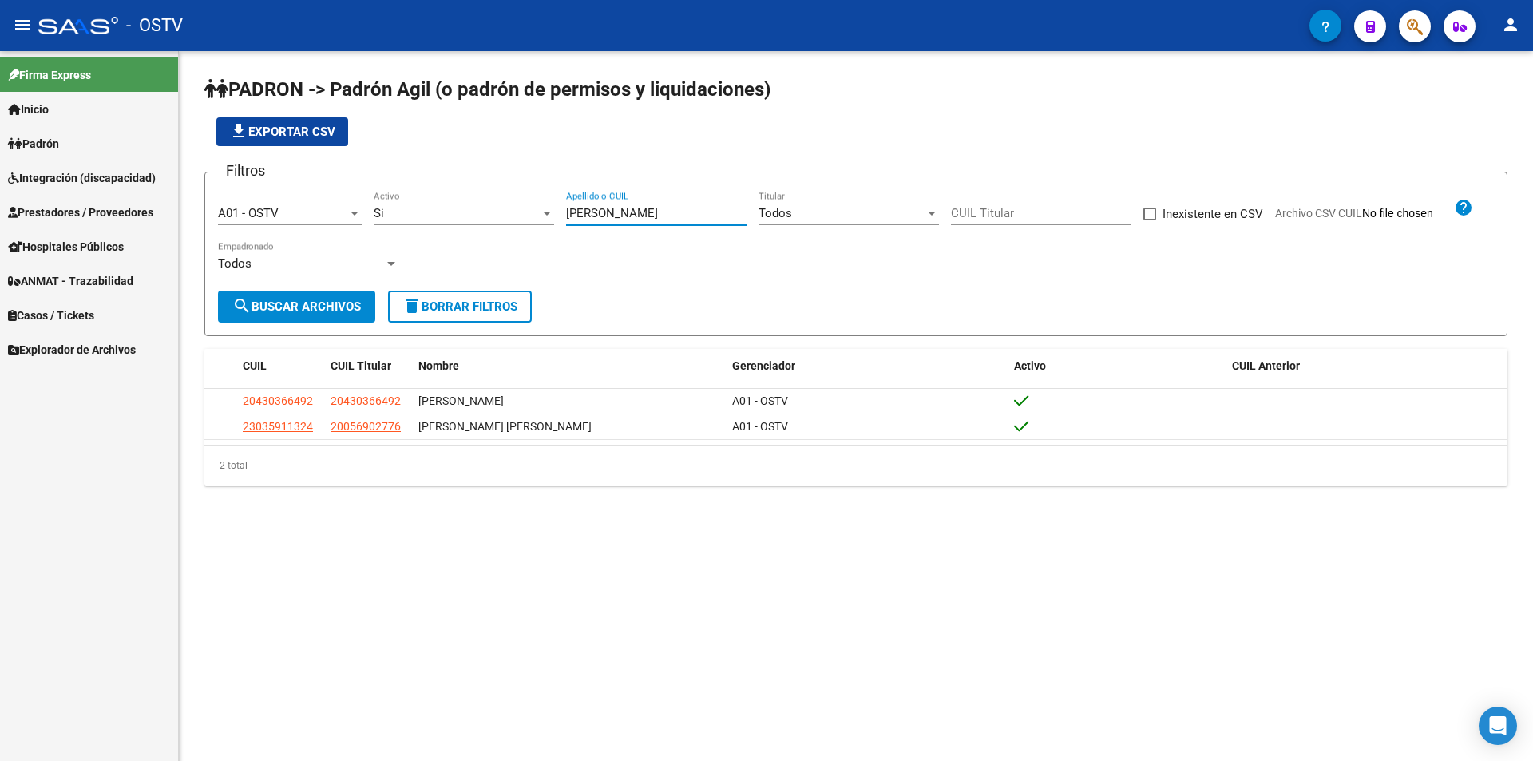
drag, startPoint x: 591, startPoint y: 215, endPoint x: 466, endPoint y: 198, distance: 125.7
click at [466, 198] on div "Filtros A01 - OSTV Seleccionar Gerenciador Si Activo [PERSON_NAME] Apellido o C…" at bounding box center [856, 237] width 1276 height 105
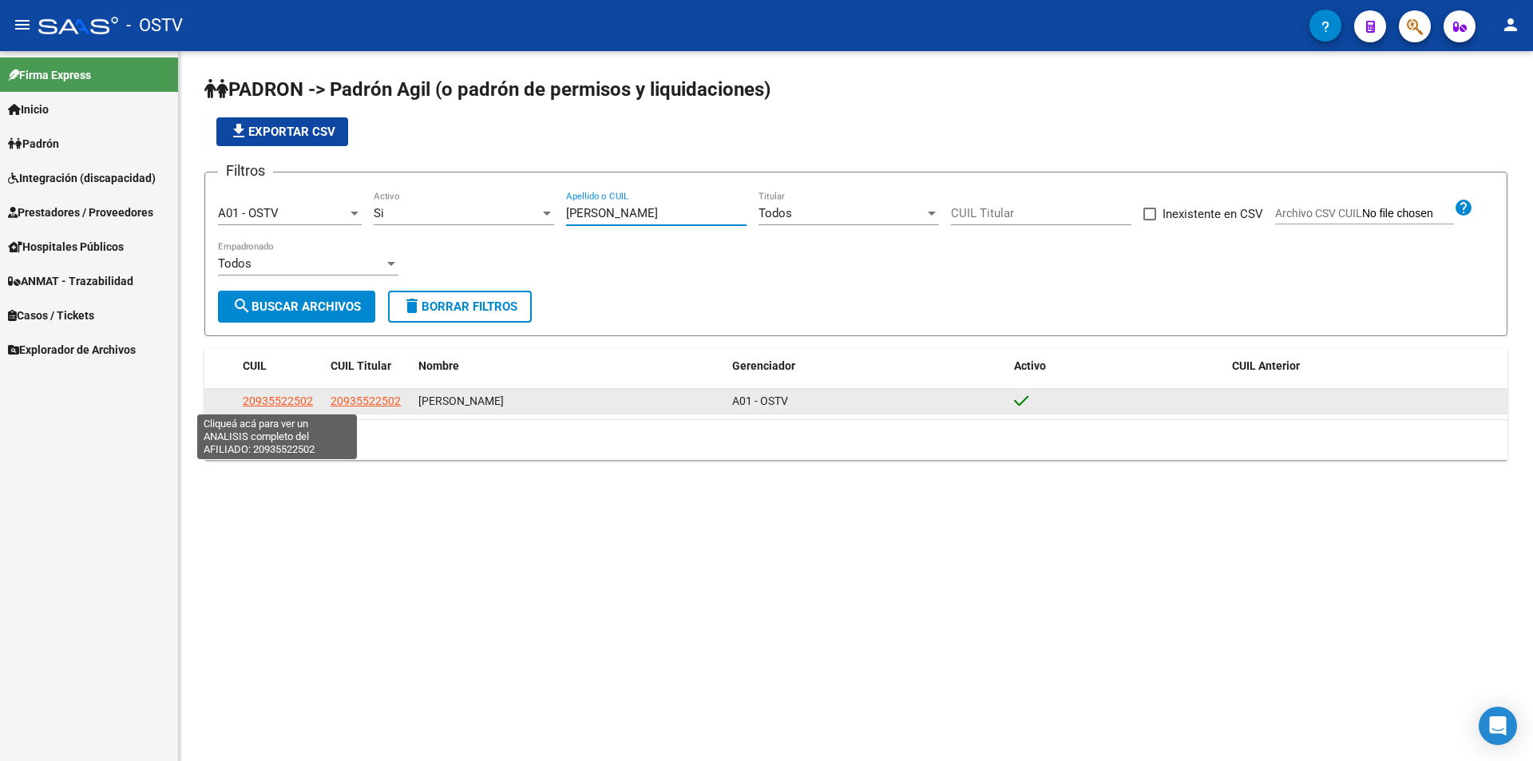
type input "[PERSON_NAME]"
click at [254, 403] on span "20935522502" at bounding box center [278, 400] width 70 height 13
type textarea "20935522502"
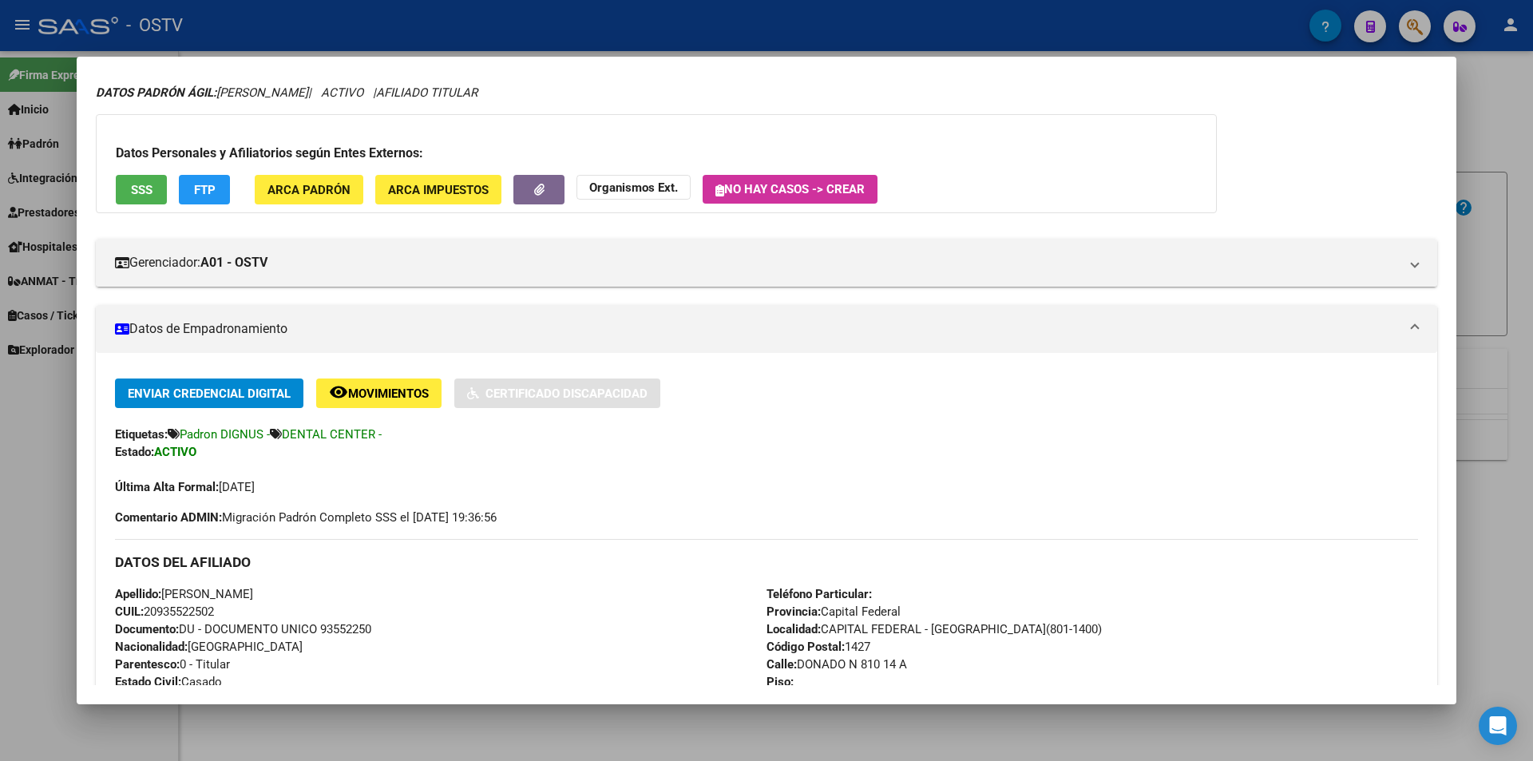
scroll to position [250, 0]
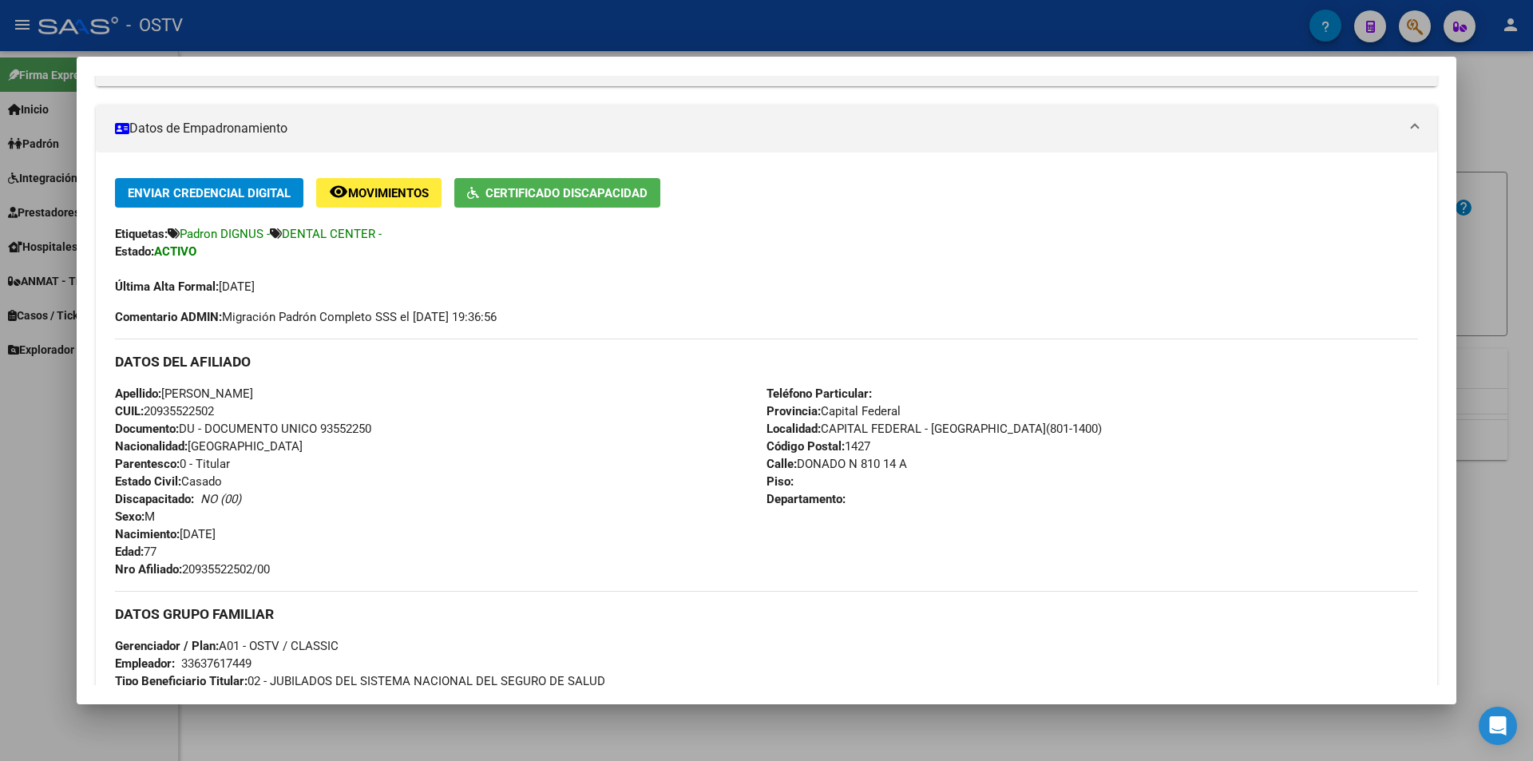
click at [353, 428] on span "Documento: DU - DOCUMENTO UNICO 93552250" at bounding box center [243, 429] width 256 height 14
copy span "93552250"
click at [241, 570] on span "Nro Afiliado: 20935522502/00" at bounding box center [192, 569] width 155 height 14
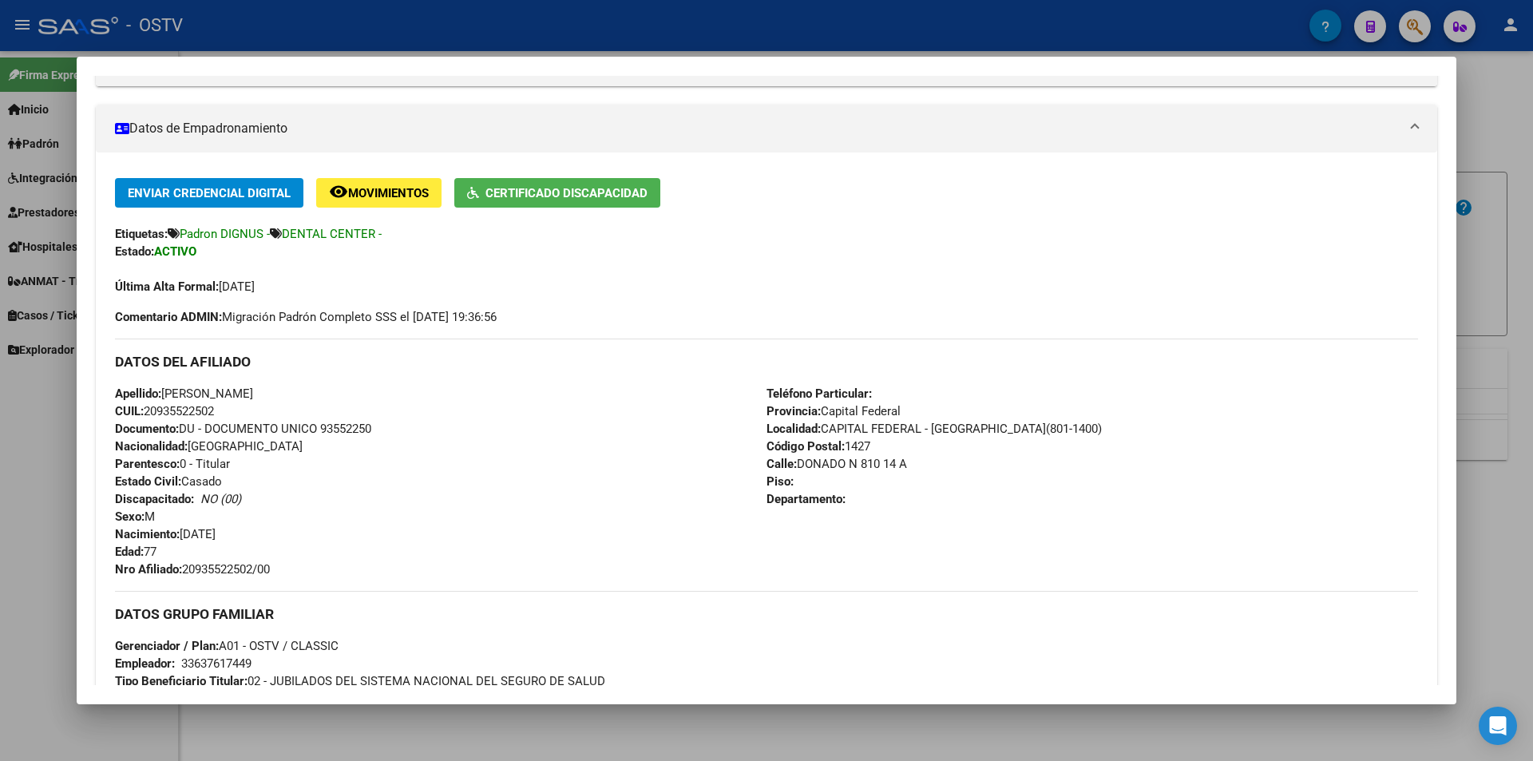
copy span "20935522502"
